Goal: Transaction & Acquisition: Purchase product/service

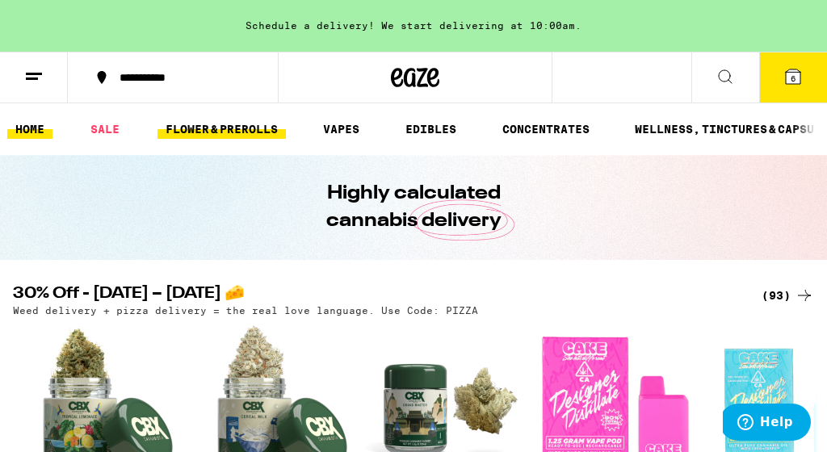
click at [191, 130] on link "FLOWER & PREROLLS" at bounding box center [221, 128] width 128 height 19
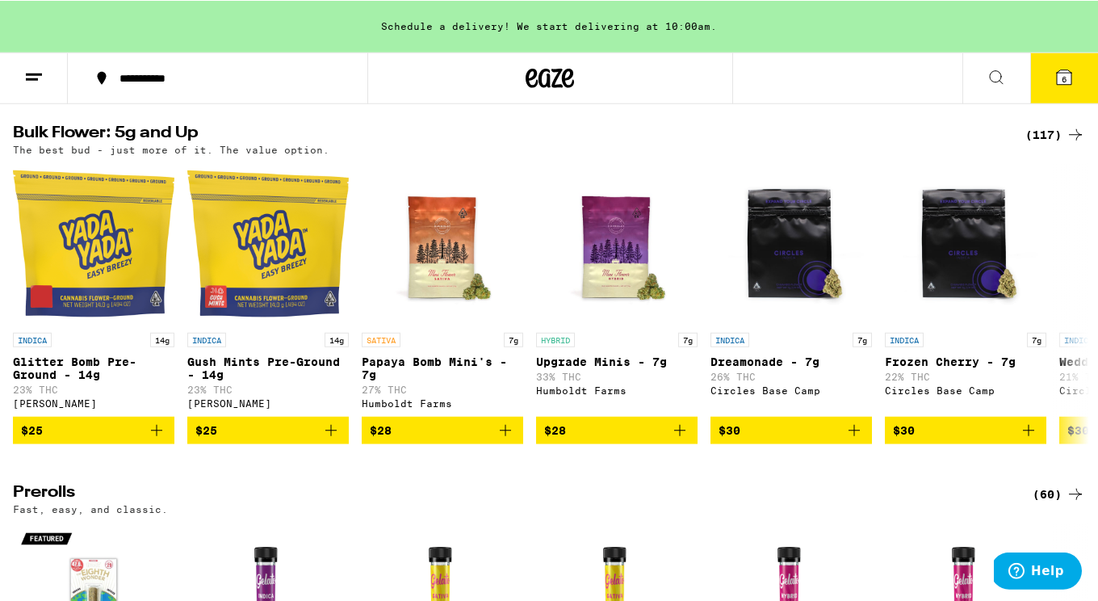
scroll to position [517, 0]
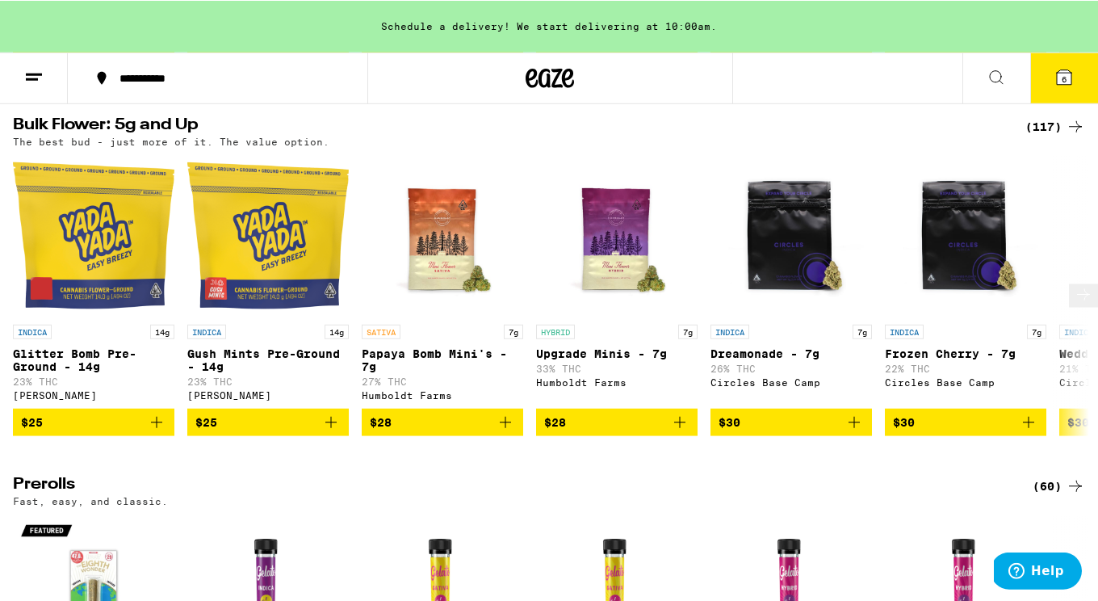
click at [826, 431] on icon "Add to bag" at bounding box center [853, 421] width 19 height 19
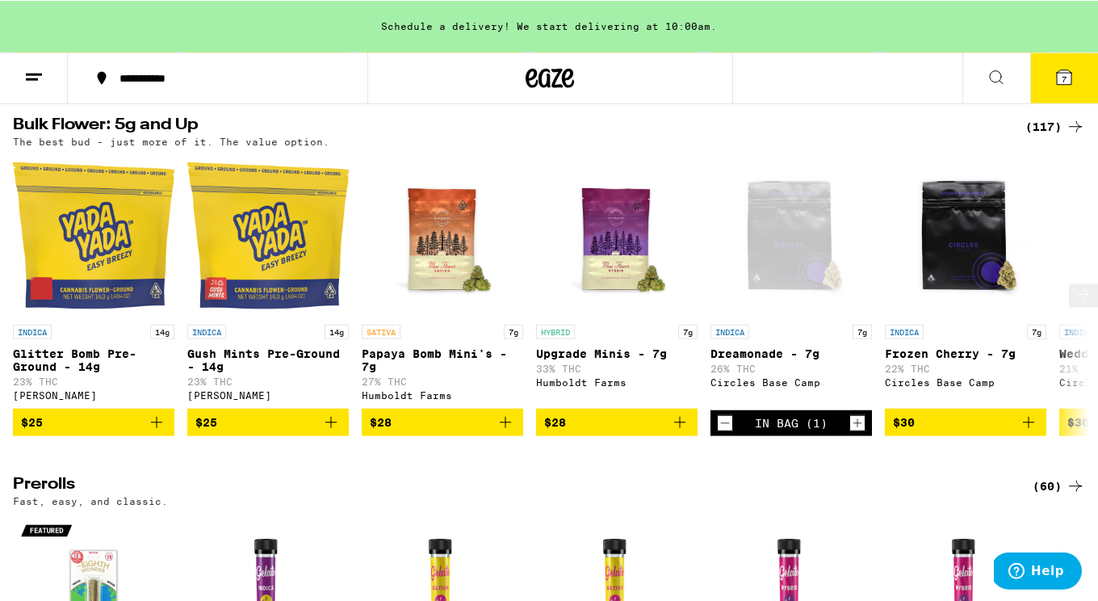
click at [826, 307] on button at bounding box center [1083, 294] width 29 height 23
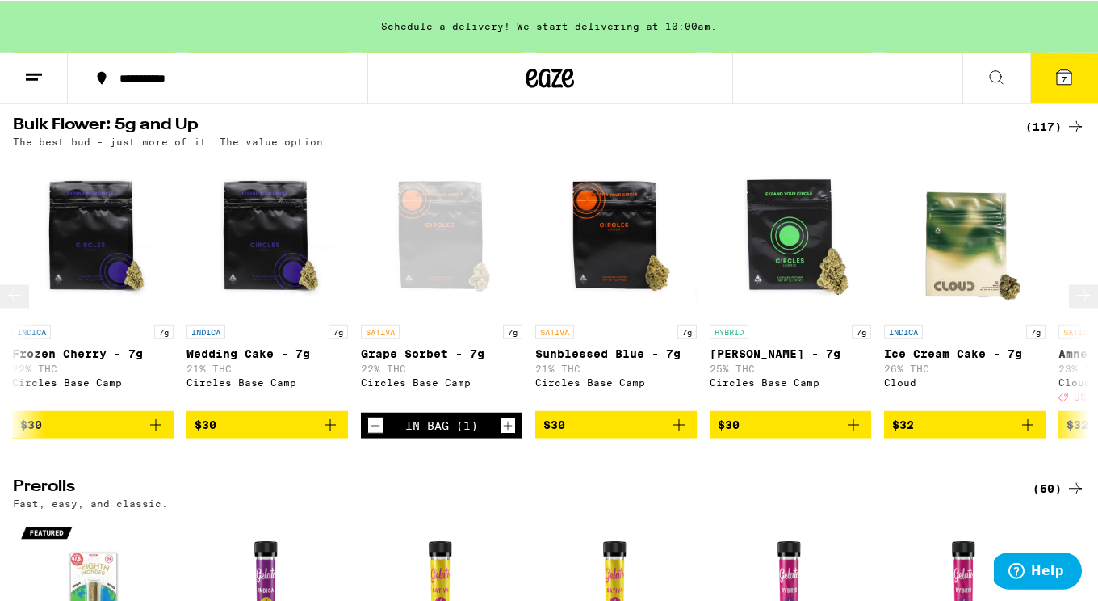
scroll to position [0, 896]
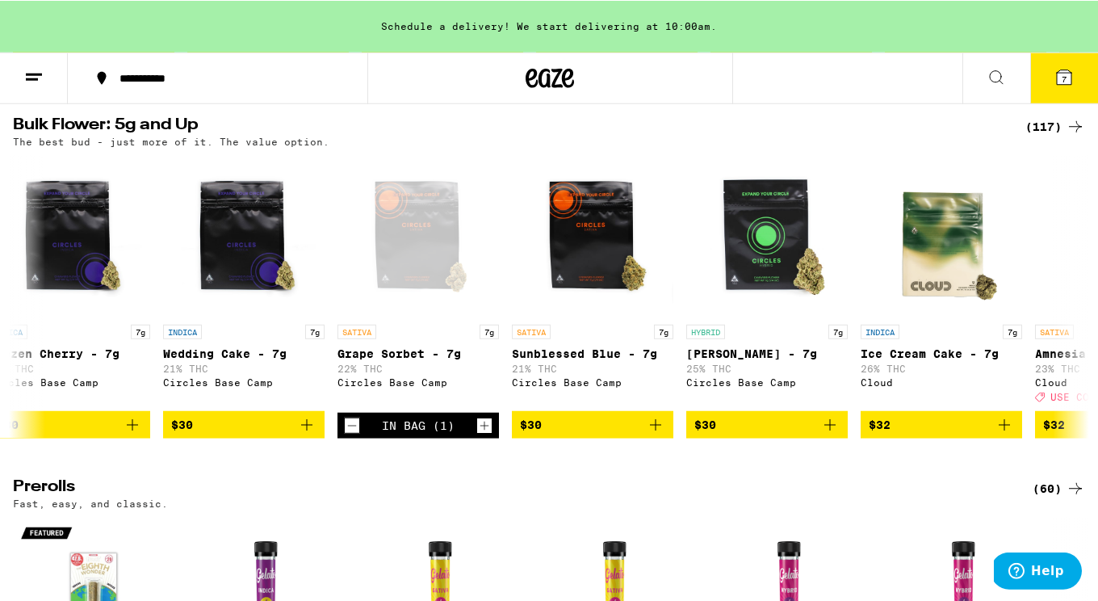
click at [28, 69] on icon at bounding box center [33, 76] width 19 height 19
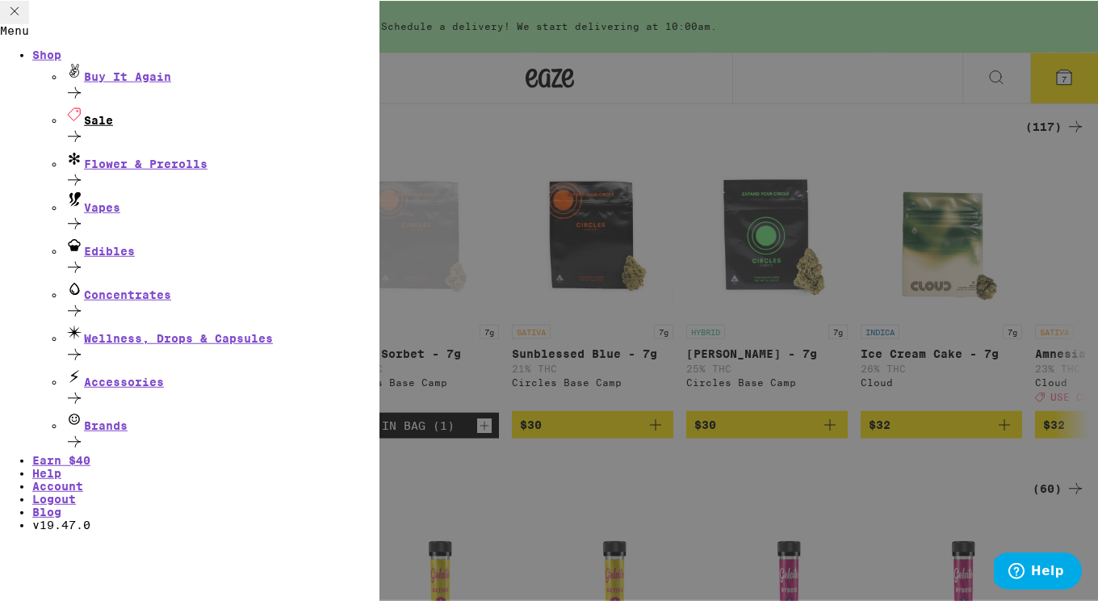
click at [125, 126] on div "Sale" at bounding box center [222, 115] width 315 height 22
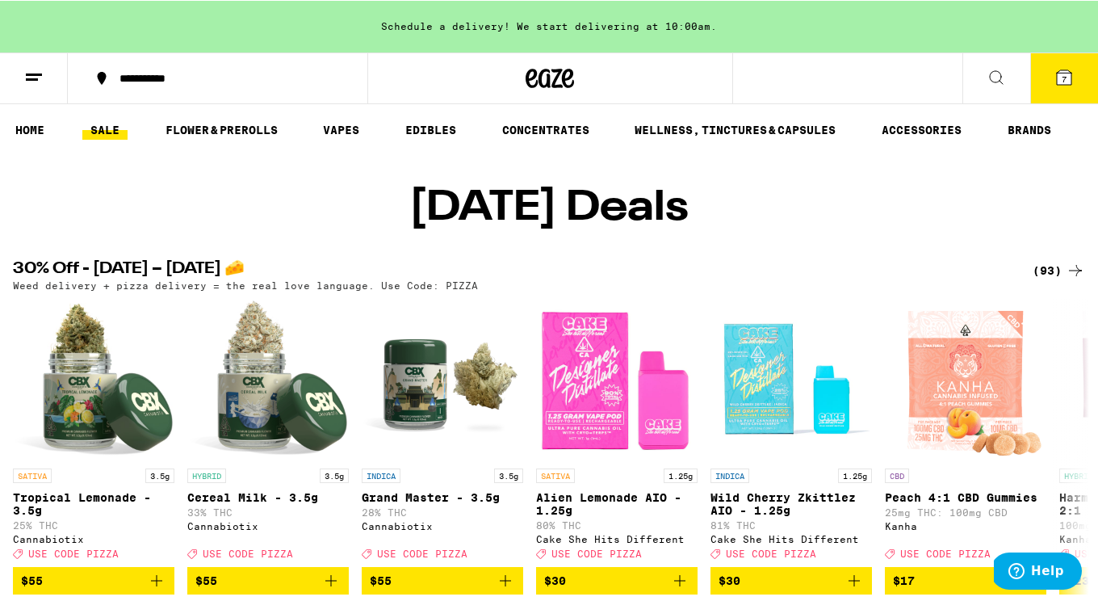
click at [103, 132] on link "SALE" at bounding box center [104, 128] width 45 height 19
click at [695, 128] on link "WELLNESS, TINCTURES & CAPSULES" at bounding box center [734, 128] width 217 height 19
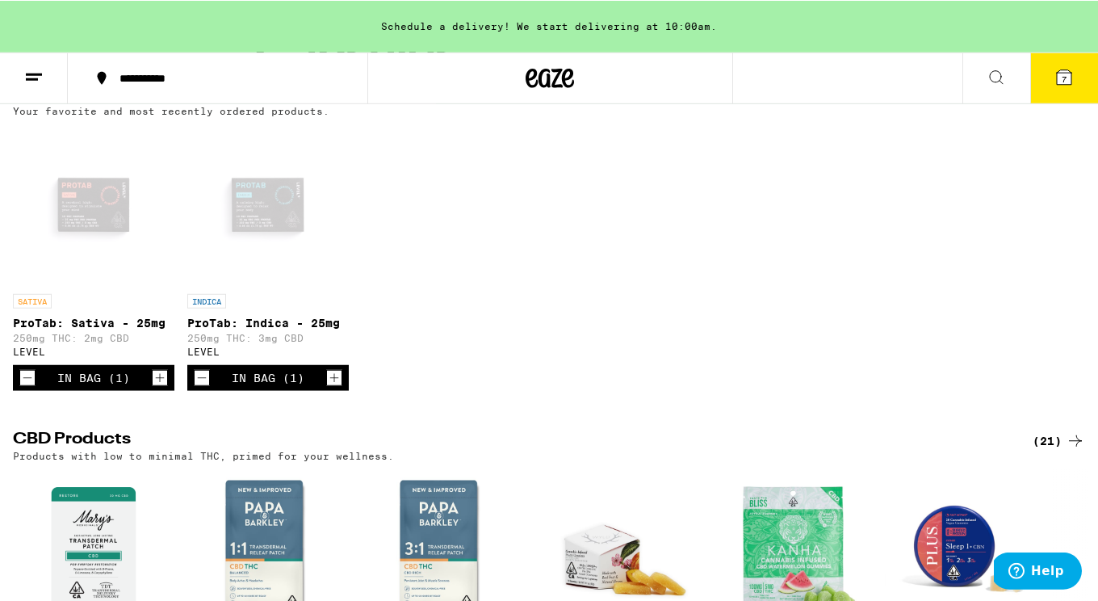
scroll to position [188, 0]
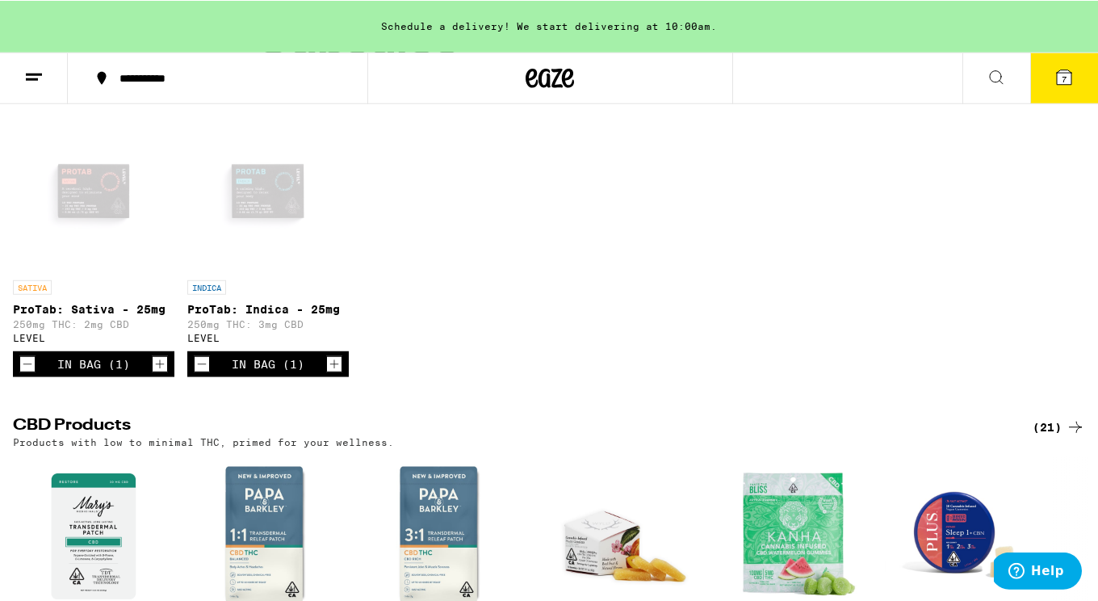
click at [826, 86] on button "7" at bounding box center [1064, 77] width 68 height 50
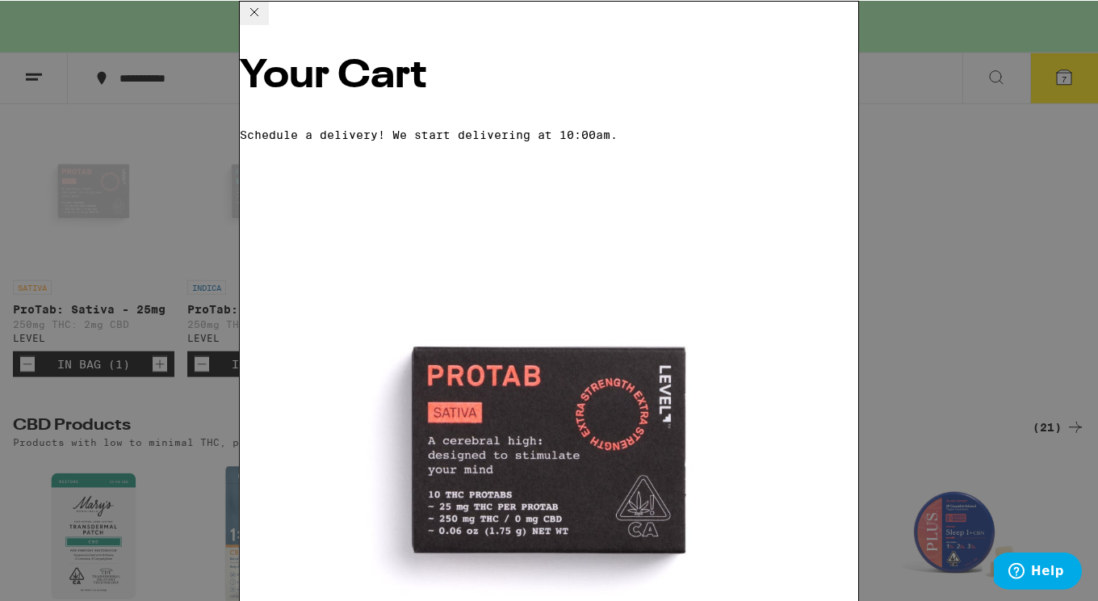
click at [264, 17] on icon at bounding box center [254, 11] width 19 height 19
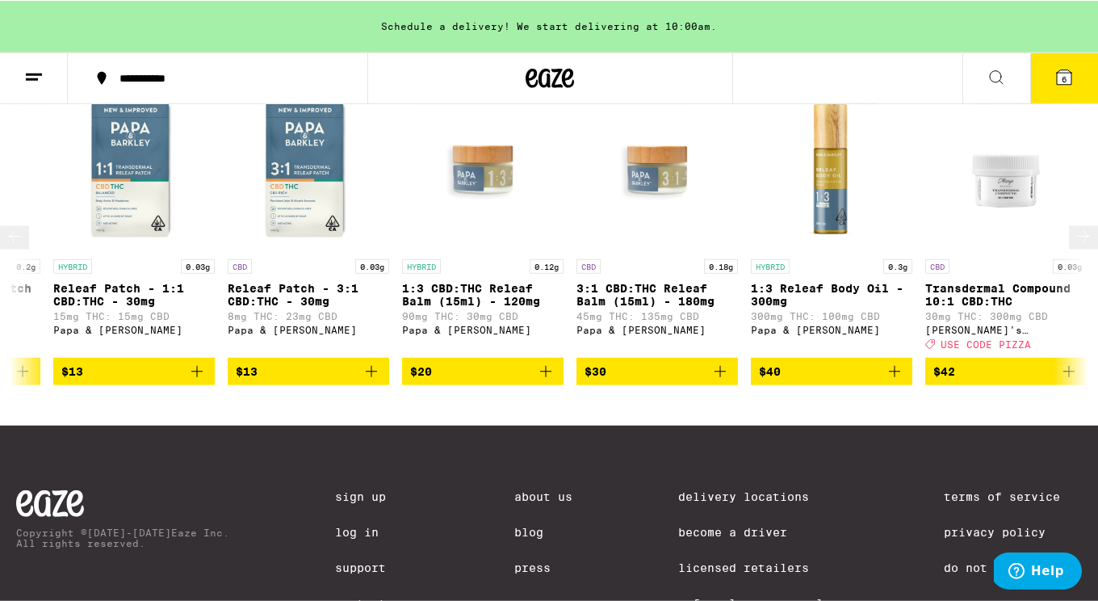
scroll to position [0, 484]
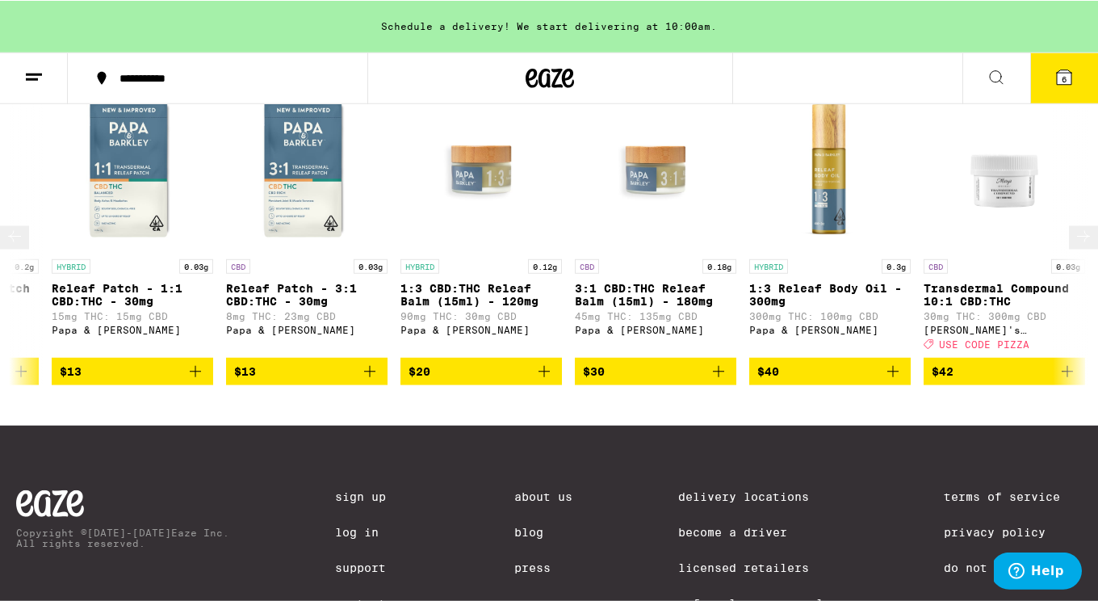
click at [724, 380] on icon "Add to bag" at bounding box center [718, 370] width 19 height 19
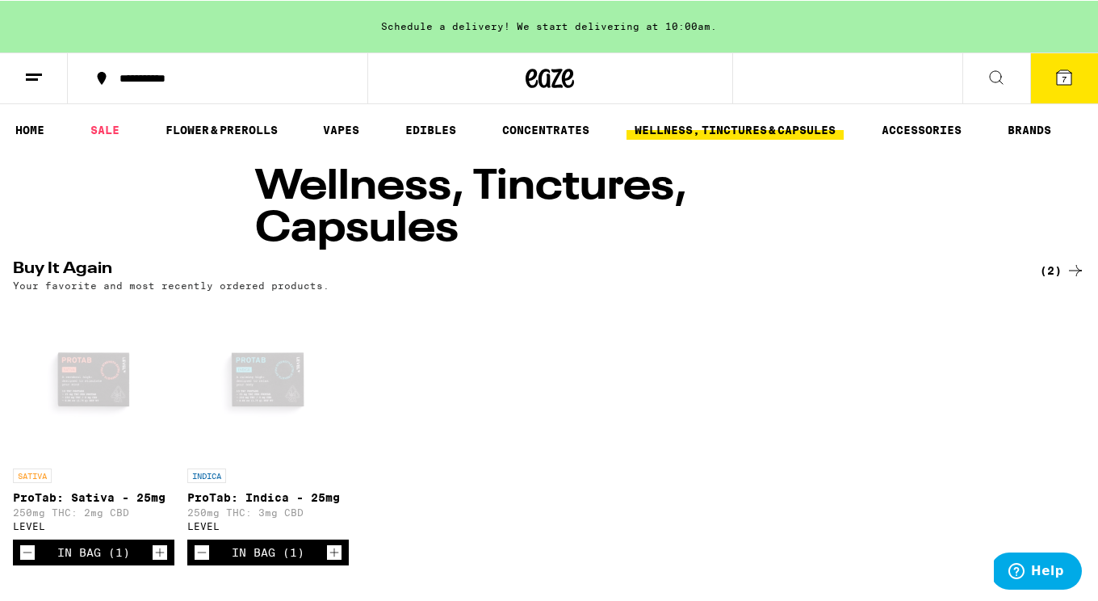
scroll to position [0, 0]
click at [826, 129] on link "ACCESSORIES" at bounding box center [921, 128] width 96 height 19
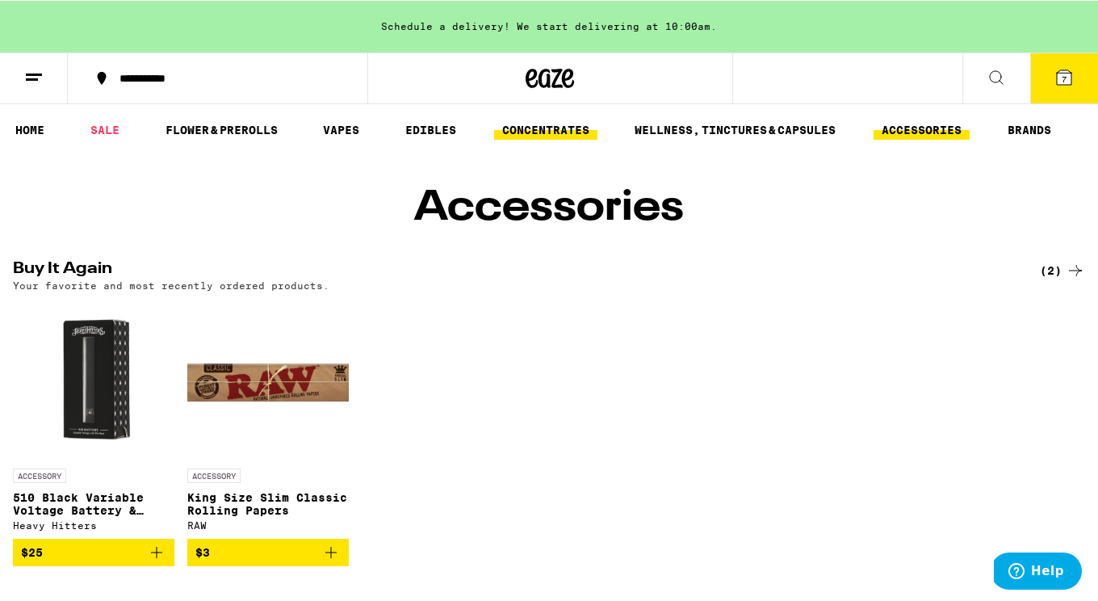
click at [550, 132] on link "CONCENTRATES" at bounding box center [545, 128] width 103 height 19
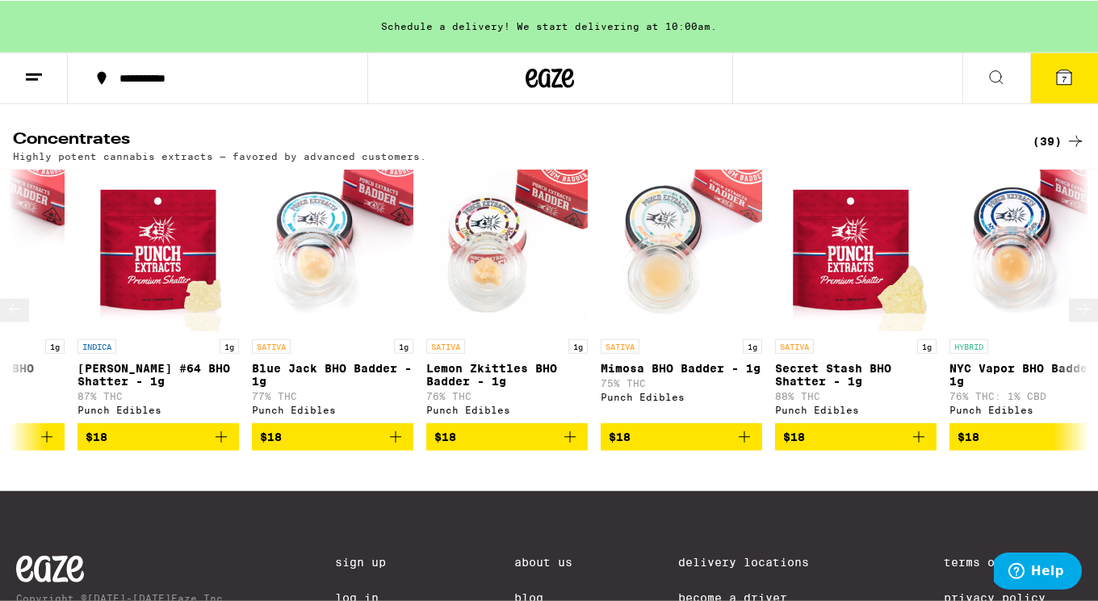
scroll to position [0, 287]
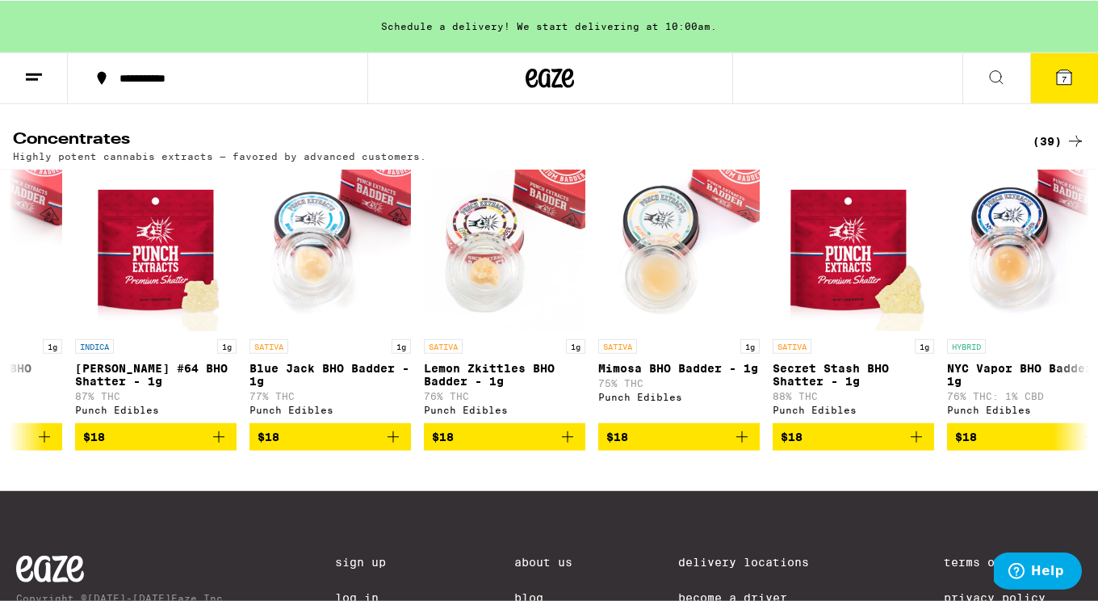
click at [826, 149] on div "(39)" at bounding box center [1058, 140] width 52 height 19
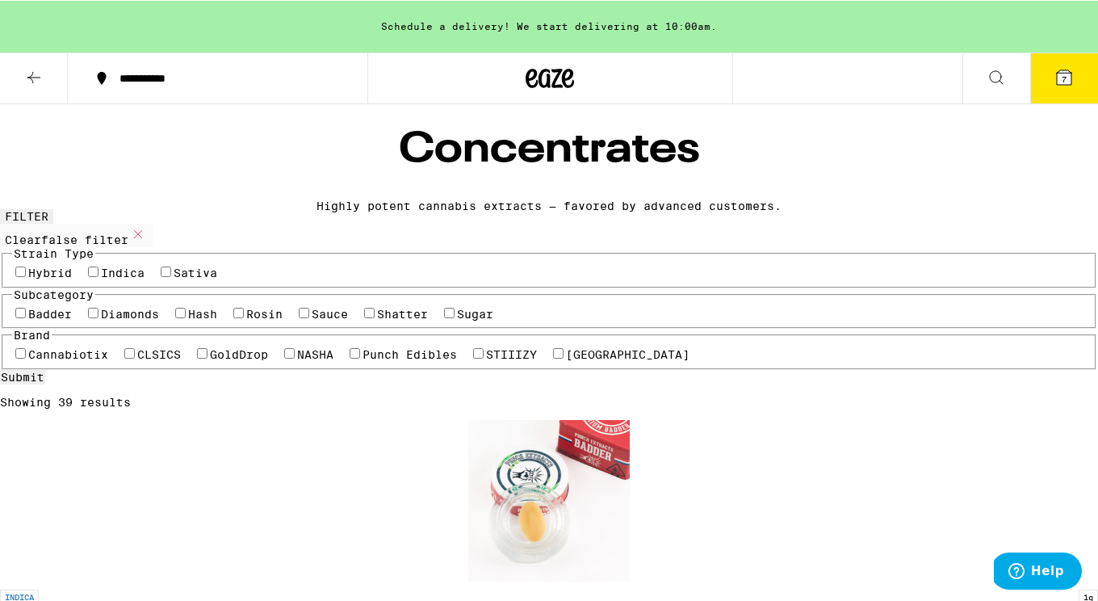
click at [826, 73] on icon at bounding box center [1064, 76] width 15 height 15
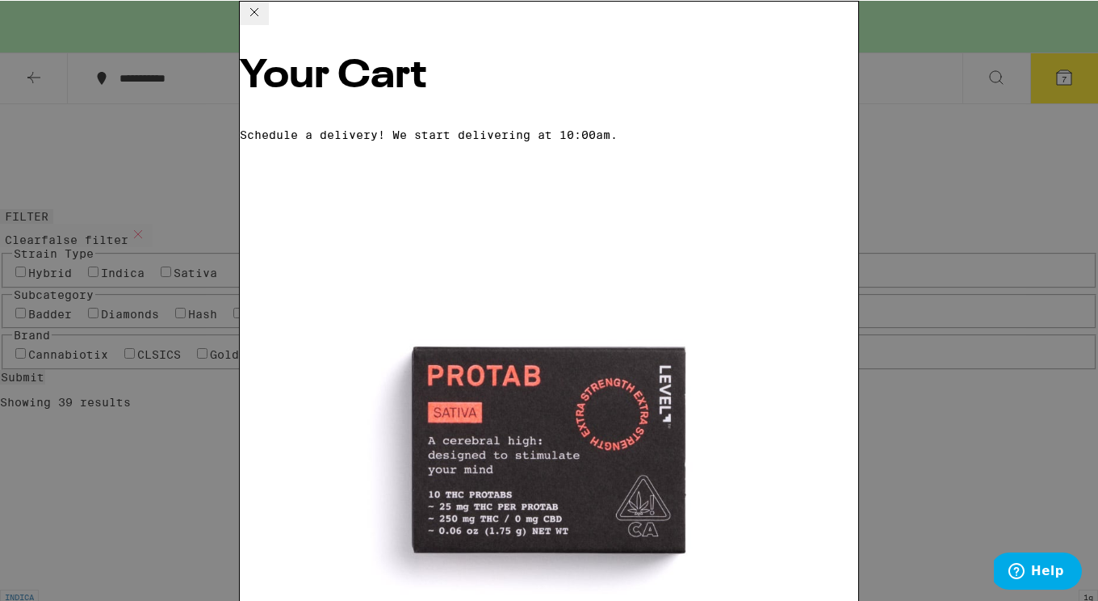
scroll to position [69, 0]
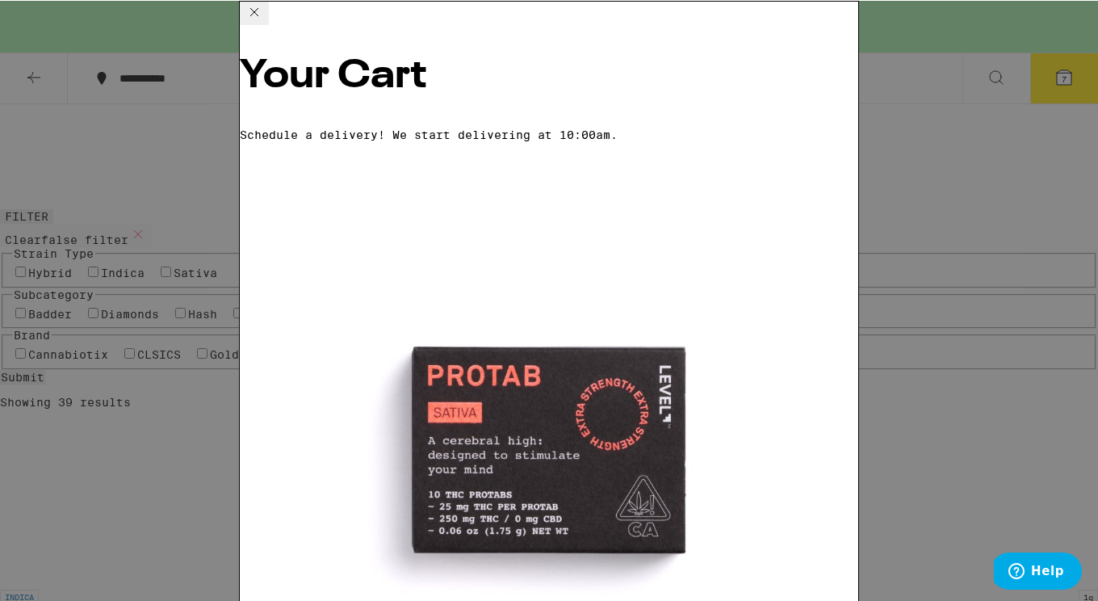
click at [826, 194] on div "Your Cart Schedule a delivery! We start delivering at 10:00am. ProTab: Sativa -…" at bounding box center [549, 300] width 1098 height 600
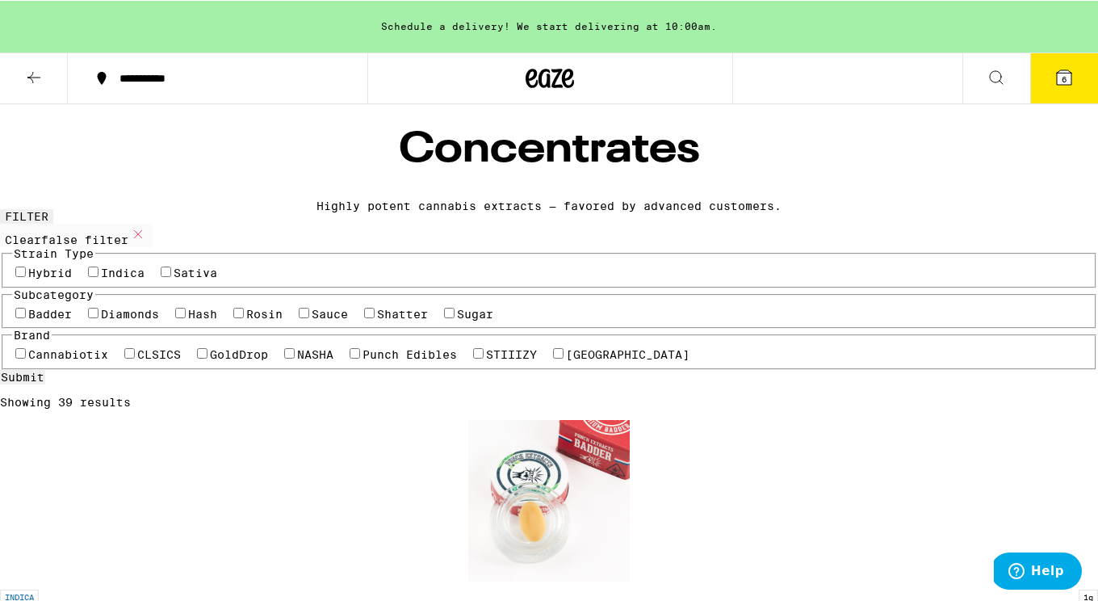
click at [826, 82] on span "6" at bounding box center [1063, 78] width 5 height 10
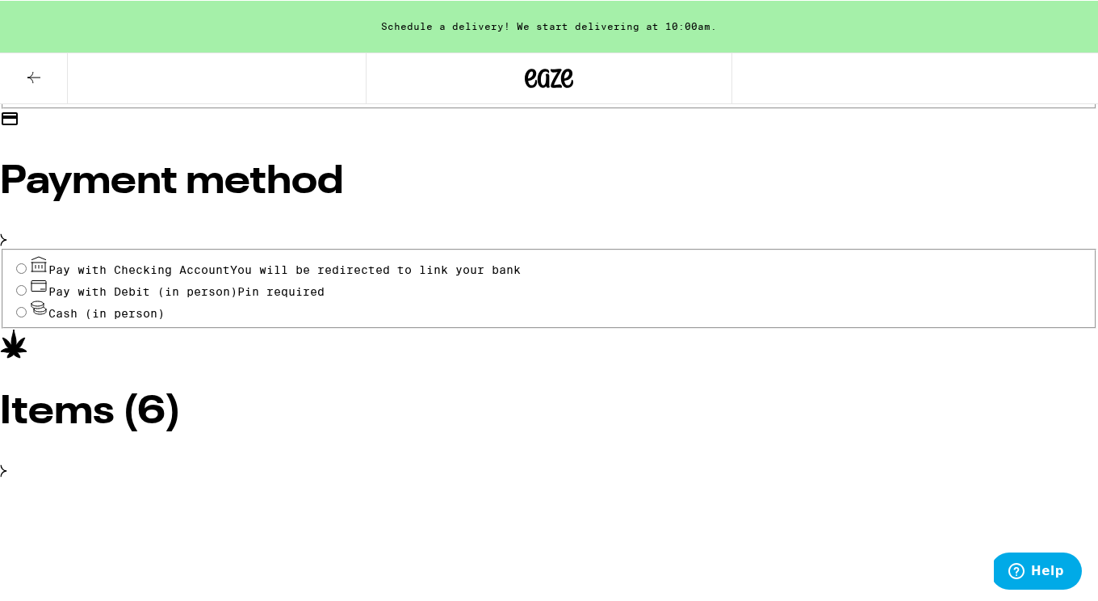
scroll to position [778, 0]
